Goal: Task Accomplishment & Management: Complete application form

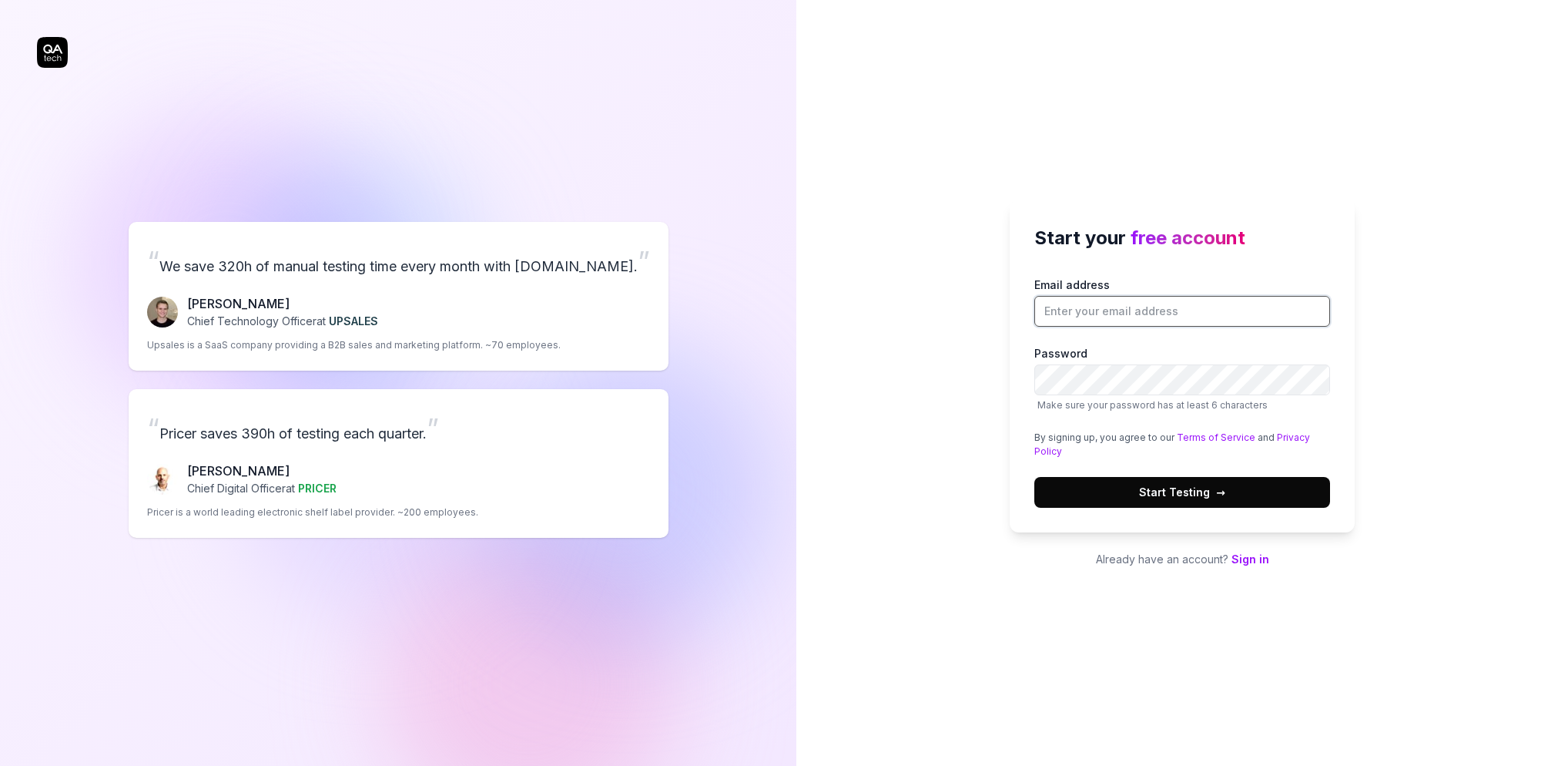
click at [1137, 318] on input "Email address" at bounding box center [1182, 310] width 295 height 31
click at [1096, 298] on input "Email address" at bounding box center [1182, 310] width 295 height 31
type input "[PERSON_NAME][EMAIL_ADDRESS][DOMAIN_NAME]"
click at [1159, 297] on input "[PERSON_NAME][EMAIL_ADDRESS][DOMAIN_NAME]" at bounding box center [1182, 310] width 295 height 31
click at [1150, 490] on span "Start Testing →" at bounding box center [1182, 492] width 87 height 17
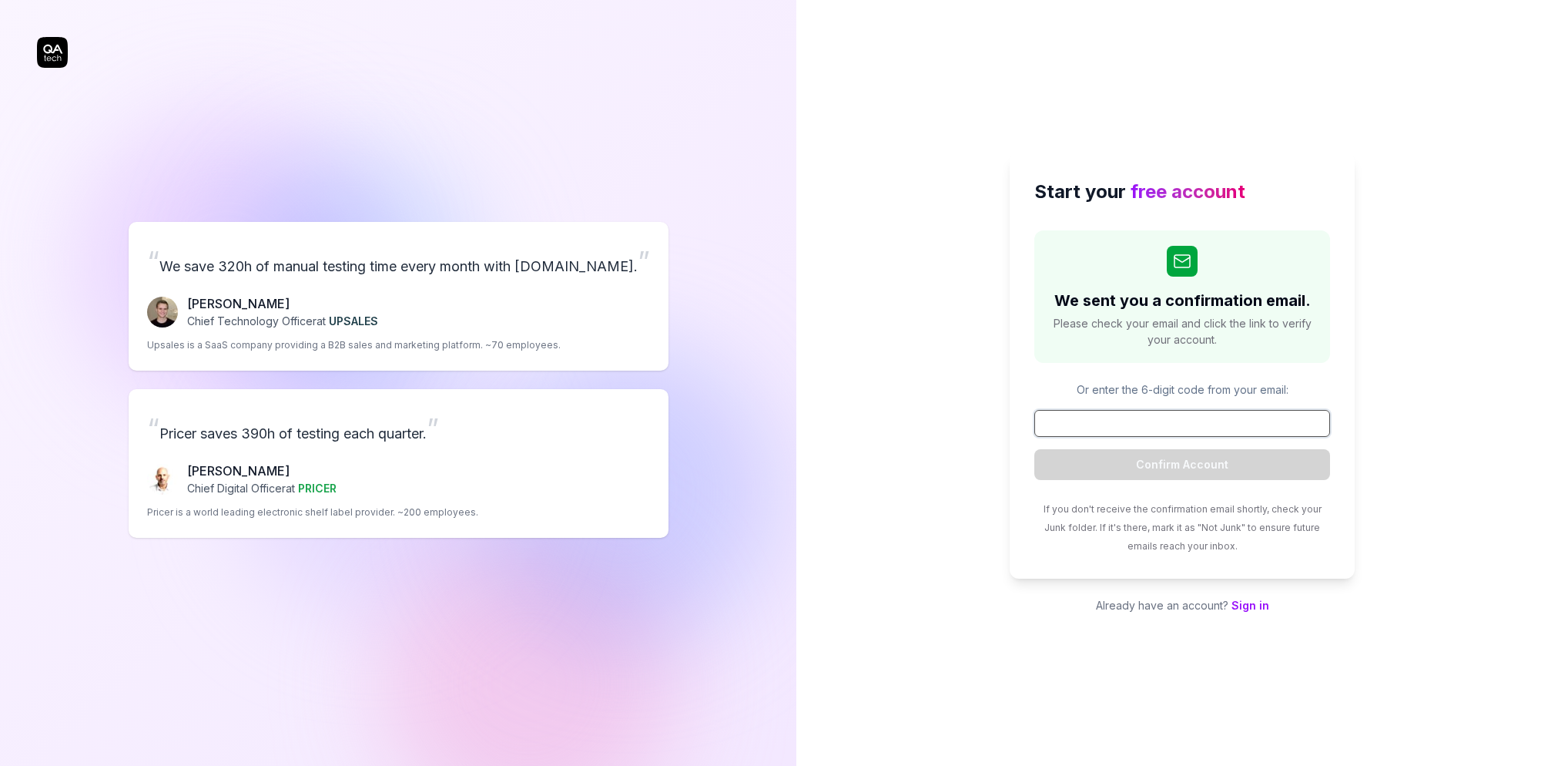
click at [1078, 420] on input at bounding box center [1182, 423] width 295 height 27
paste input "963484"
type input "963484"
click at [1242, 459] on button "Confirm Account" at bounding box center [1182, 464] width 295 height 31
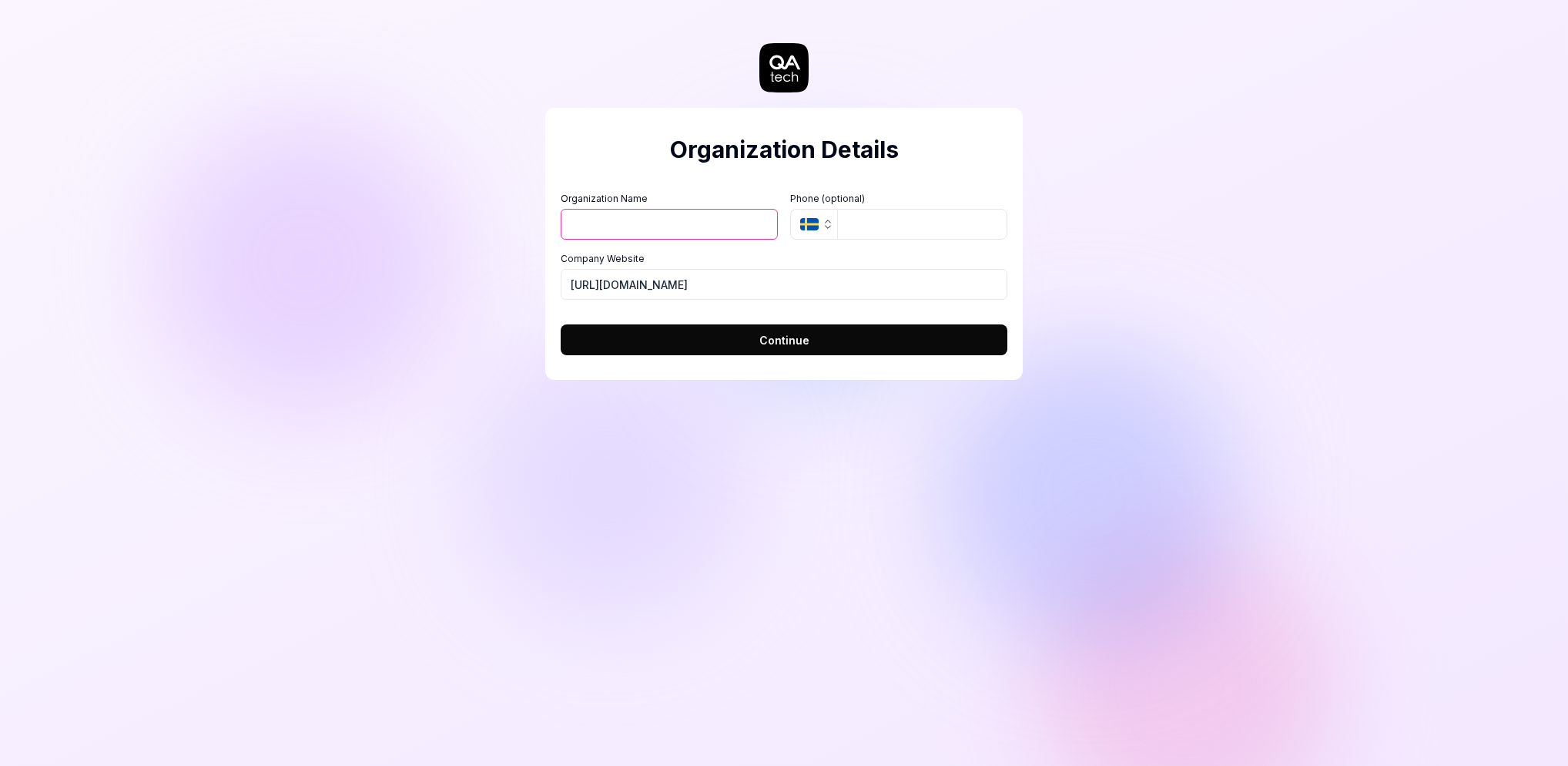
click at [641, 160] on h2 "Organization Details" at bounding box center [783, 150] width 446 height 35
